Goal: Consume media (video, audio): Consume media (video, audio)

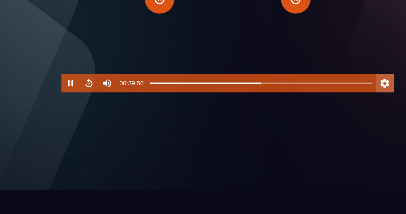
click at [311, 104] on button "Settings" at bounding box center [317, 97] width 13 height 13
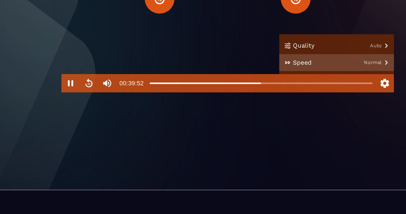
click at [281, 88] on button "Speed Normal" at bounding box center [283, 82] width 84 height 12
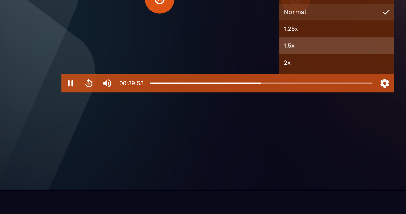
click at [241, 76] on button "1.5x" at bounding box center [283, 70] width 84 height 12
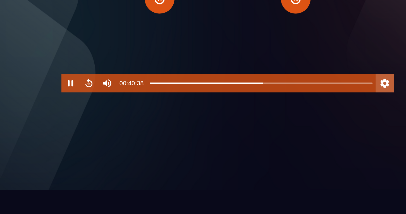
click at [311, 104] on button "Settings" at bounding box center [317, 97] width 13 height 13
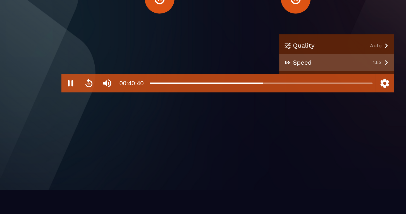
click at [282, 88] on button "Speed 1.5x" at bounding box center [283, 82] width 84 height 12
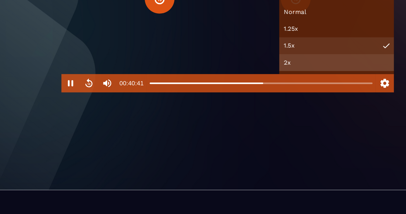
click at [241, 88] on button "2x" at bounding box center [283, 82] width 84 height 12
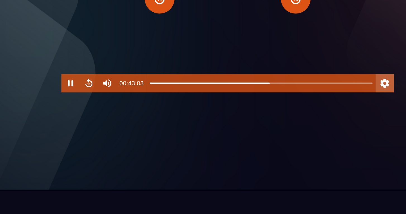
click at [311, 104] on button "Settings" at bounding box center [317, 97] width 13 height 13
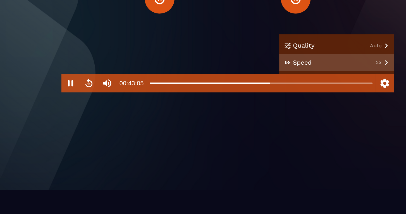
click at [282, 88] on button "Speed 2x" at bounding box center [283, 82] width 84 height 12
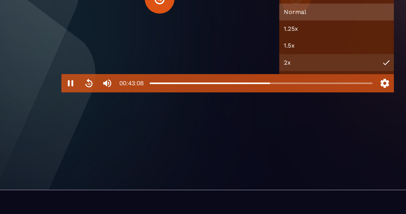
click at [241, 51] on button "Normal" at bounding box center [283, 45] width 84 height 12
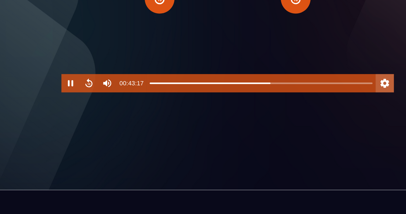
click at [311, 104] on button "Settings" at bounding box center [317, 97] width 13 height 13
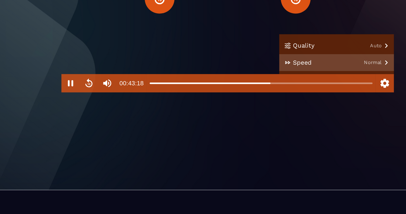
click at [281, 88] on button "Speed Normal" at bounding box center [283, 82] width 84 height 12
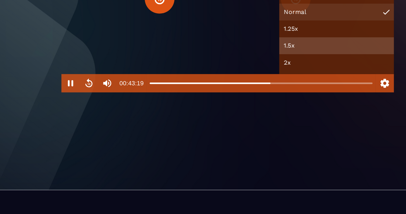
click at [241, 76] on button "1.5x" at bounding box center [283, 70] width 84 height 12
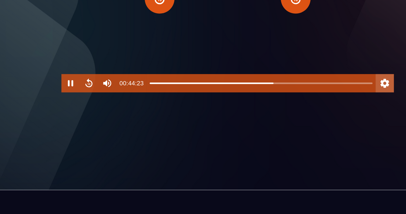
click at [311, 104] on button "Settings" at bounding box center [317, 97] width 13 height 13
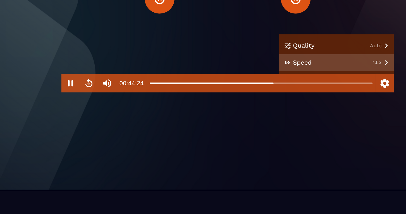
click at [281, 88] on button "Speed 1.5x" at bounding box center [283, 82] width 84 height 12
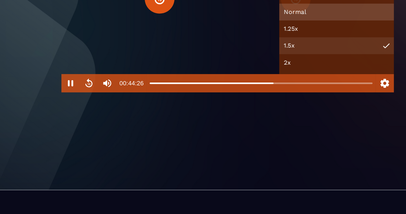
click at [241, 51] on button "Normal" at bounding box center [283, 45] width 84 height 12
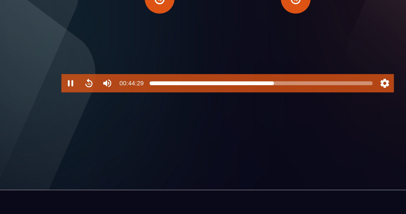
click at [199, 100] on div at bounding box center [227, 97] width 163 height 4
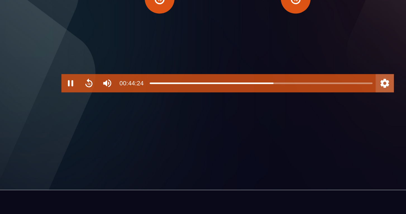
click at [311, 104] on button "Settings" at bounding box center [317, 97] width 13 height 13
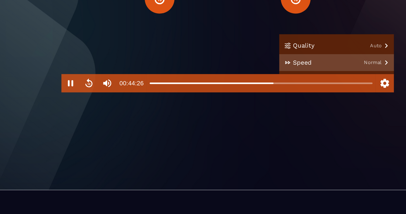
click at [270, 88] on button "Speed Normal" at bounding box center [283, 82] width 84 height 12
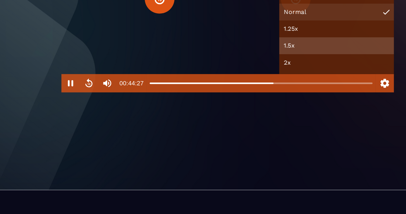
click at [241, 76] on button "1.5x" at bounding box center [283, 70] width 84 height 12
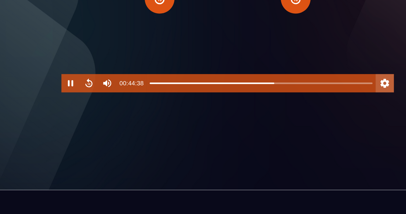
click at [311, 104] on button "Settings" at bounding box center [317, 97] width 13 height 13
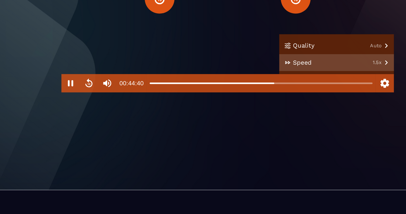
click at [278, 88] on button "Speed 1.5x" at bounding box center [283, 82] width 84 height 12
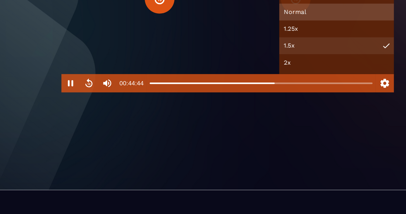
click at [241, 51] on button "Normal" at bounding box center [283, 45] width 84 height 12
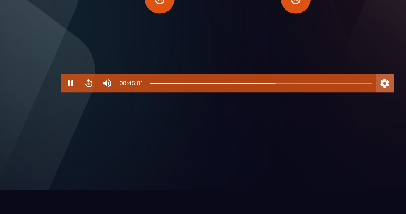
click at [311, 104] on button "Settings" at bounding box center [317, 97] width 13 height 13
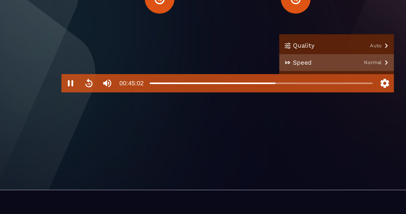
click at [267, 88] on button "Speed Normal" at bounding box center [283, 82] width 84 height 12
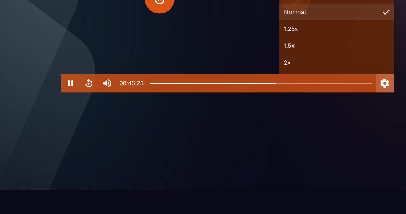
click at [311, 104] on button "Settings" at bounding box center [317, 97] width 13 height 13
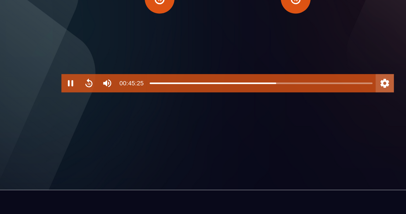
click at [311, 104] on button "Settings" at bounding box center [317, 97] width 13 height 13
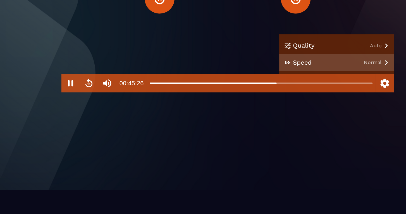
click at [282, 88] on button "Speed Normal" at bounding box center [283, 82] width 84 height 12
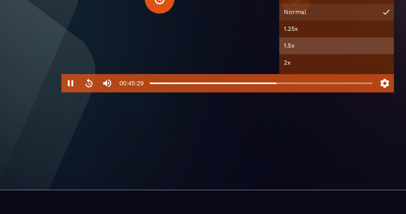
click at [241, 76] on button "1.5x" at bounding box center [283, 70] width 84 height 12
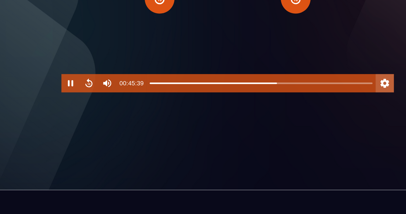
click at [311, 104] on button "Settings" at bounding box center [317, 97] width 13 height 13
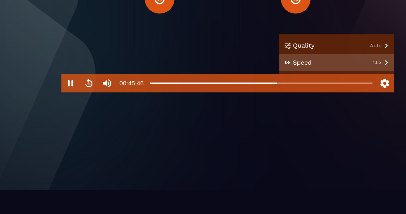
click at [280, 88] on button "Speed 1.5x" at bounding box center [283, 82] width 84 height 12
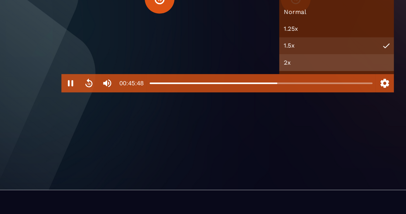
click at [241, 88] on button "2x" at bounding box center [283, 82] width 84 height 12
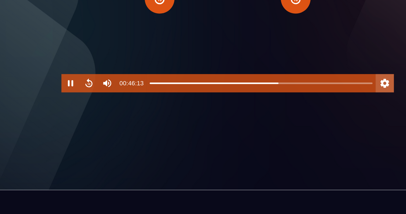
click at [311, 104] on button "Settings" at bounding box center [317, 97] width 13 height 13
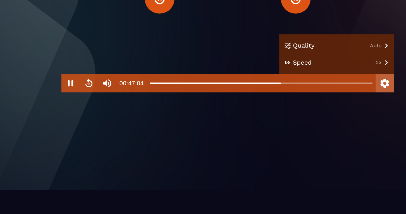
click at [311, 104] on button "Settings" at bounding box center [317, 97] width 13 height 13
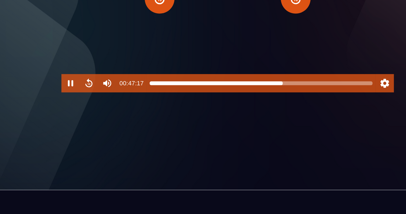
click at [207, 100] on div at bounding box center [227, 97] width 163 height 4
click at [243, 100] on div at bounding box center [245, 97] width 4 height 4
click at [211, 100] on div at bounding box center [227, 97] width 163 height 4
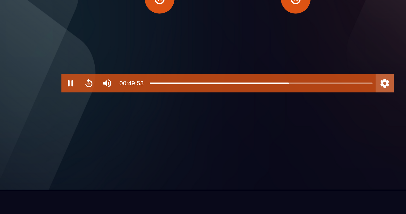
click at [311, 104] on button "Settings" at bounding box center [317, 97] width 13 height 13
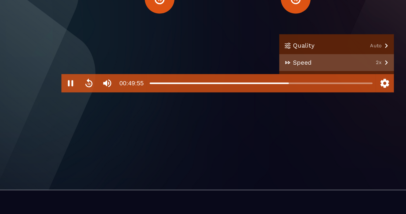
click at [280, 88] on button "Speed 2x" at bounding box center [283, 82] width 84 height 12
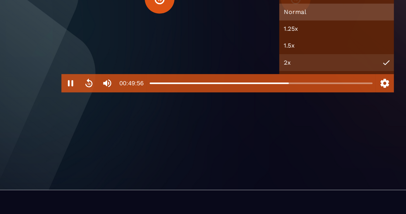
click at [241, 51] on button "Normal" at bounding box center [283, 45] width 84 height 12
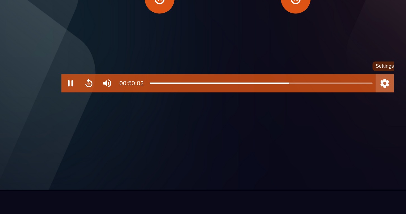
click at [311, 104] on button "Settings" at bounding box center [317, 97] width 13 height 13
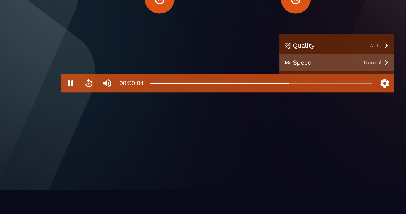
click at [279, 88] on button "Speed Normal" at bounding box center [283, 82] width 84 height 12
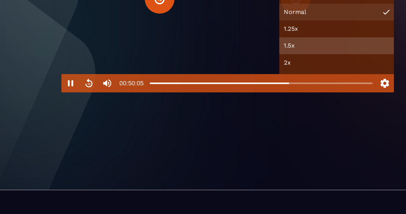
click at [241, 76] on button "1.5x" at bounding box center [283, 70] width 84 height 12
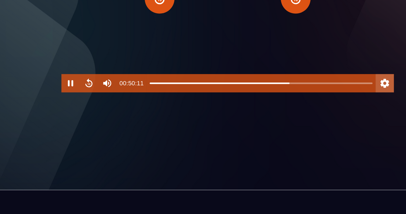
click at [311, 104] on button "Settings" at bounding box center [317, 97] width 13 height 13
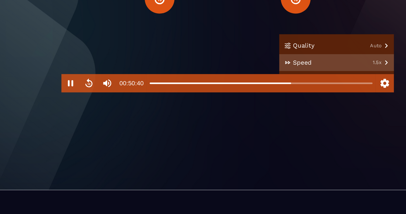
click at [281, 88] on button "Speed 1.5x" at bounding box center [283, 82] width 84 height 12
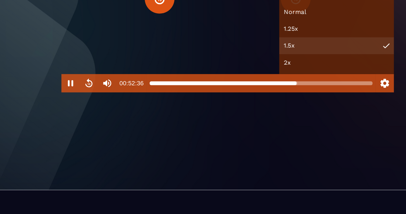
click at [217, 100] on div at bounding box center [227, 97] width 163 height 4
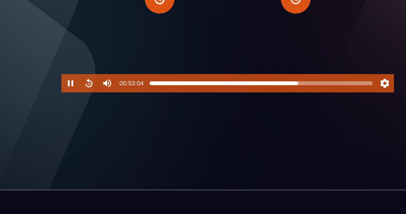
click at [252, 100] on div at bounding box center [254, 97] width 4 height 4
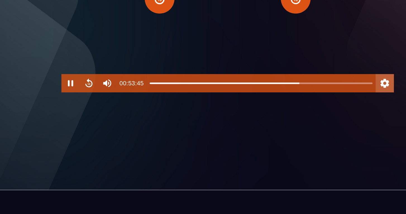
click at [311, 104] on button "Settings" at bounding box center [317, 97] width 13 height 13
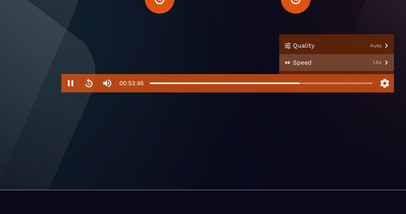
click at [278, 88] on button "Speed 1.5x" at bounding box center [283, 82] width 84 height 12
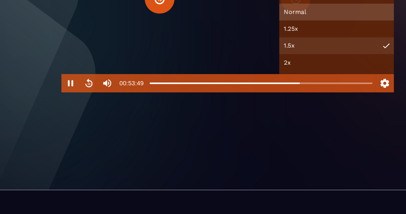
click at [241, 51] on button "Normal" at bounding box center [283, 45] width 84 height 12
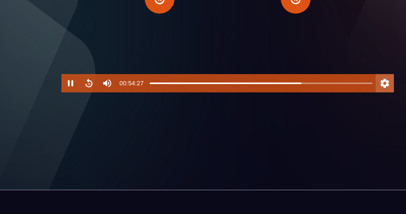
click at [311, 104] on button "Settings" at bounding box center [317, 97] width 13 height 13
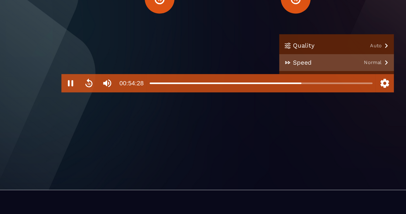
click at [279, 88] on button "Speed Normal" at bounding box center [283, 82] width 84 height 12
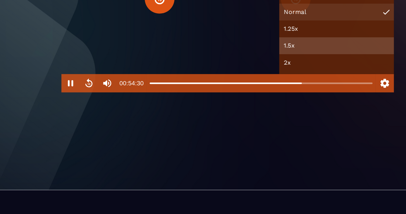
click at [241, 76] on button "1.5x" at bounding box center [283, 70] width 84 height 12
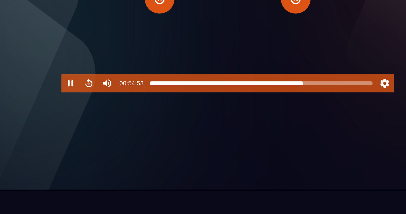
click at [222, 100] on div at bounding box center [227, 97] width 163 height 4
click at [257, 100] on div at bounding box center [259, 97] width 4 height 4
click at [260, 100] on div at bounding box center [262, 97] width 4 height 4
click at [262, 100] on div at bounding box center [264, 97] width 4 height 4
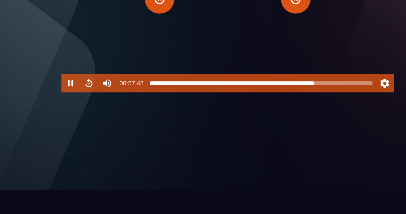
click at [230, 100] on div at bounding box center [227, 97] width 163 height 4
click at [266, 100] on div at bounding box center [268, 97] width 4 height 4
click at [234, 100] on div at bounding box center [227, 97] width 163 height 4
click at [236, 100] on div at bounding box center [227, 97] width 163 height 4
click at [240, 100] on div at bounding box center [227, 97] width 163 height 4
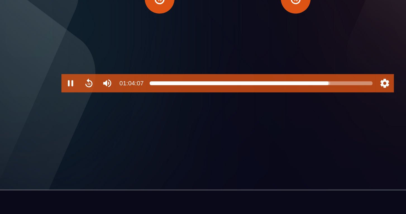
click at [275, 100] on div at bounding box center [277, 97] width 4 height 4
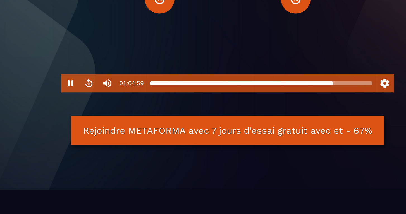
click at [244, 100] on div at bounding box center [227, 97] width 163 height 4
click at [247, 100] on div at bounding box center [227, 97] width 163 height 4
click at [249, 100] on div at bounding box center [227, 97] width 163 height 4
click at [252, 100] on div at bounding box center [227, 97] width 163 height 4
click at [254, 100] on div at bounding box center [227, 97] width 163 height 4
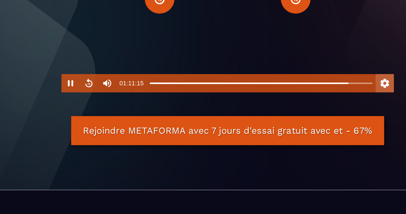
click at [311, 104] on button "Settings" at bounding box center [317, 97] width 13 height 13
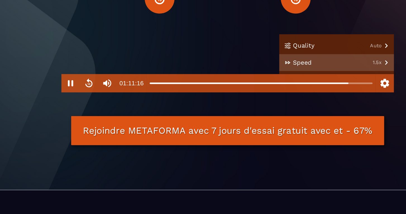
click at [281, 88] on button "Speed 1.5x" at bounding box center [283, 82] width 84 height 12
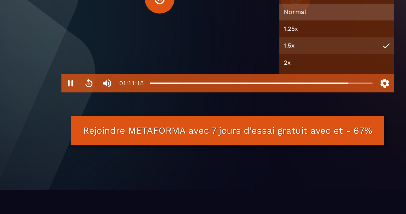
click at [241, 51] on button "Normal" at bounding box center [283, 45] width 84 height 12
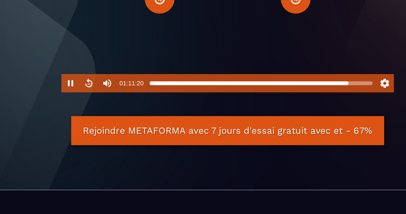
click at [288, 100] on div at bounding box center [290, 97] width 4 height 4
click at [251, 100] on div at bounding box center [227, 97] width 163 height 4
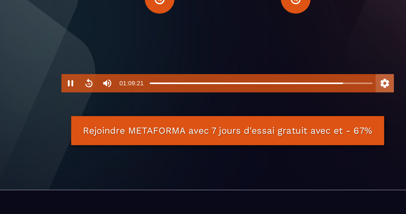
click at [311, 104] on button "Settings" at bounding box center [317, 97] width 13 height 13
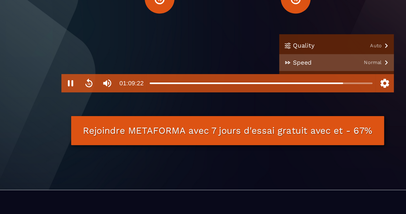
click at [281, 88] on button "Speed Normal" at bounding box center [283, 82] width 84 height 12
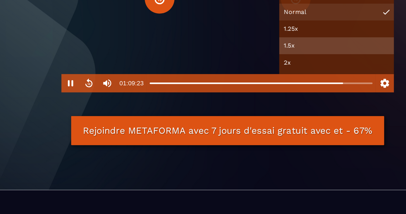
click at [241, 76] on button "1.5x" at bounding box center [283, 70] width 84 height 12
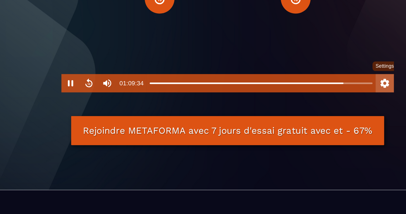
click at [311, 104] on button "Settings" at bounding box center [317, 97] width 13 height 13
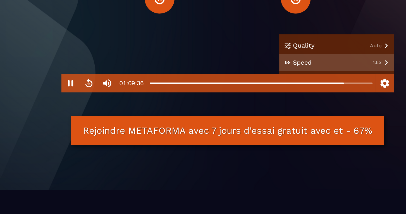
click at [279, 88] on button "Speed 1.5x" at bounding box center [283, 82] width 84 height 12
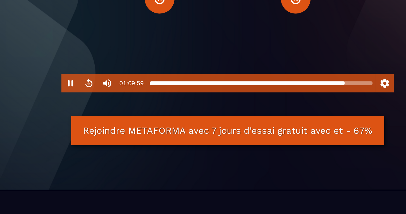
click at [287, 100] on div at bounding box center [289, 97] width 4 height 4
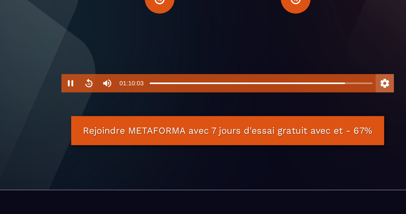
click at [311, 104] on button "Settings" at bounding box center [317, 97] width 13 height 13
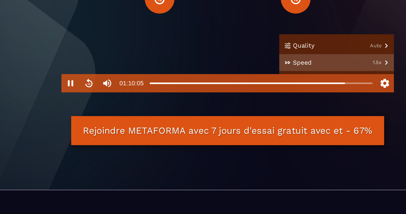
click at [282, 88] on button "Speed 1.5x" at bounding box center [283, 82] width 84 height 12
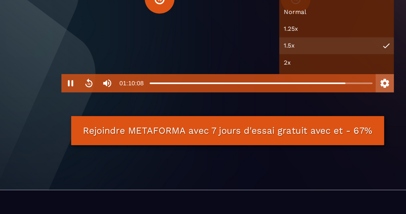
click at [311, 104] on button "Settings" at bounding box center [317, 97] width 13 height 13
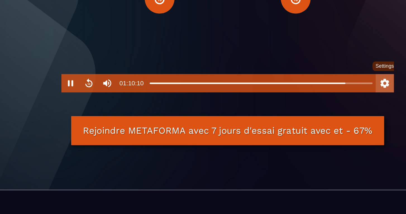
click at [311, 104] on button "Settings" at bounding box center [317, 97] width 13 height 13
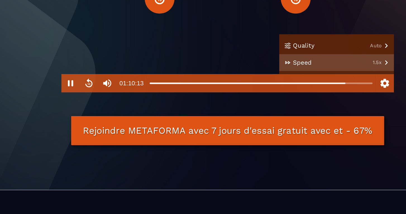
click at [280, 88] on button "Speed 1.5x" at bounding box center [283, 82] width 84 height 12
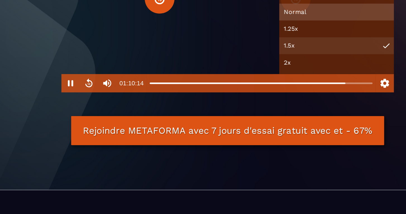
click at [241, 51] on button "Normal" at bounding box center [283, 45] width 84 height 12
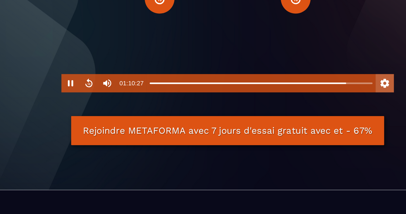
click at [311, 104] on button "Settings" at bounding box center [317, 97] width 13 height 13
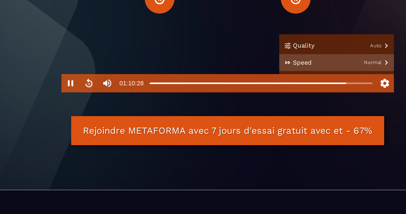
click at [282, 88] on button "Speed Normal" at bounding box center [283, 82] width 84 height 12
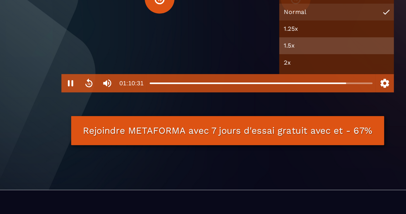
click at [241, 76] on button "1.5x" at bounding box center [283, 70] width 84 height 12
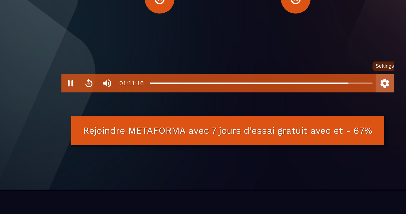
click at [311, 104] on button "Settings" at bounding box center [317, 97] width 13 height 13
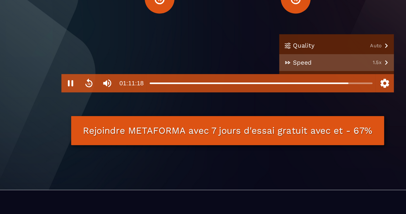
click at [282, 88] on button "Speed 1.5x" at bounding box center [283, 82] width 84 height 12
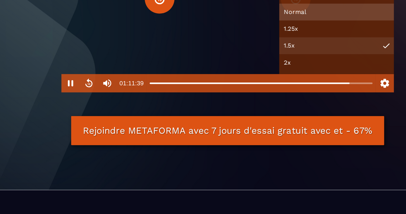
click at [241, 51] on button "Normal" at bounding box center [283, 45] width 84 height 12
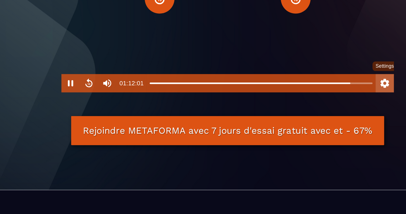
click at [311, 104] on button "Settings" at bounding box center [317, 97] width 13 height 13
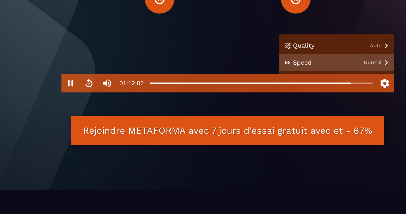
click at [281, 88] on button "Speed Normal" at bounding box center [283, 82] width 84 height 12
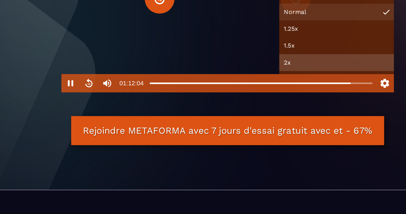
click at [241, 88] on button "2x" at bounding box center [283, 82] width 84 height 12
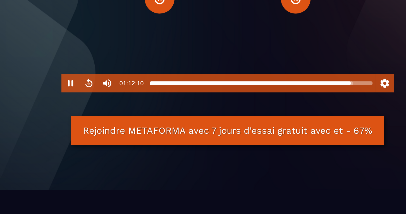
click at [258, 100] on div at bounding box center [227, 97] width 163 height 4
click at [261, 100] on div at bounding box center [227, 97] width 163 height 4
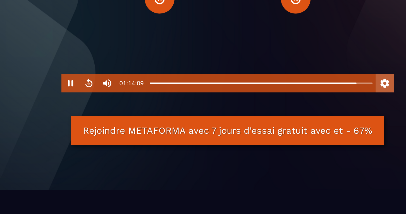
click at [311, 104] on button "Settings" at bounding box center [317, 97] width 13 height 13
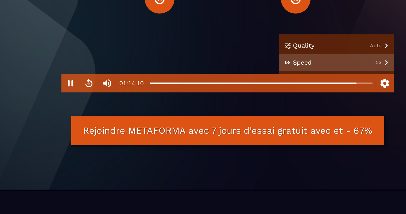
click at [282, 88] on button "Speed 2x" at bounding box center [283, 82] width 84 height 12
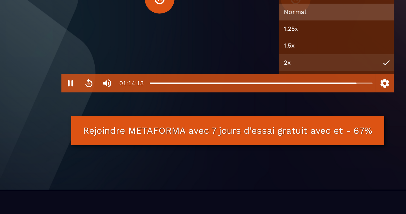
click at [241, 51] on button "Normal" at bounding box center [283, 45] width 84 height 12
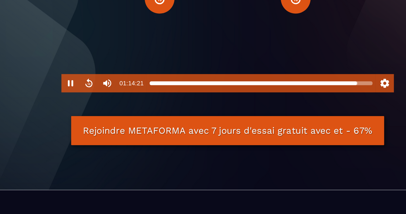
click at [295, 100] on div at bounding box center [297, 97] width 4 height 4
click at [297, 100] on div at bounding box center [299, 97] width 4 height 4
click at [265, 100] on div at bounding box center [227, 97] width 163 height 4
click at [299, 100] on div at bounding box center [301, 97] width 4 height 4
click at [301, 100] on div at bounding box center [303, 97] width 4 height 4
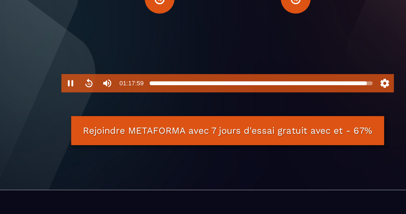
click at [302, 100] on div at bounding box center [304, 97] width 4 height 4
click at [270, 100] on div at bounding box center [227, 97] width 163 height 4
type input "******"
click at [305, 100] on div at bounding box center [307, 97] width 4 height 4
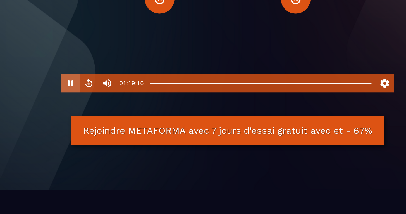
click at [82, 104] on button "Pause" at bounding box center [88, 97] width 13 height 13
